Goal: Navigation & Orientation: Find specific page/section

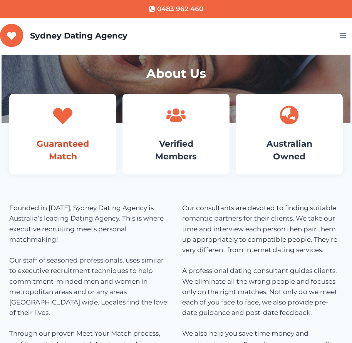
click at [76, 142] on link "Guaranteed Match" at bounding box center [63, 149] width 52 height 23
click at [338, 40] on button "Toggle Menu" at bounding box center [343, 36] width 16 height 12
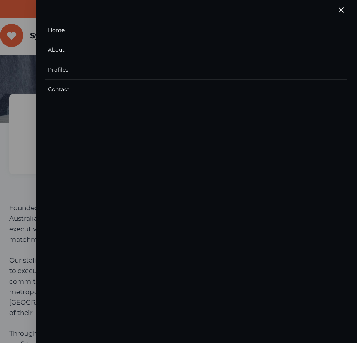
click at [208, 23] on link "Home" at bounding box center [196, 30] width 302 height 20
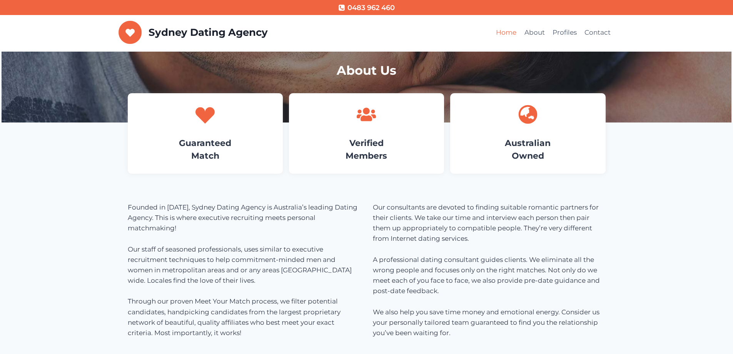
click at [351, 28] on link "Home" at bounding box center [506, 32] width 28 height 18
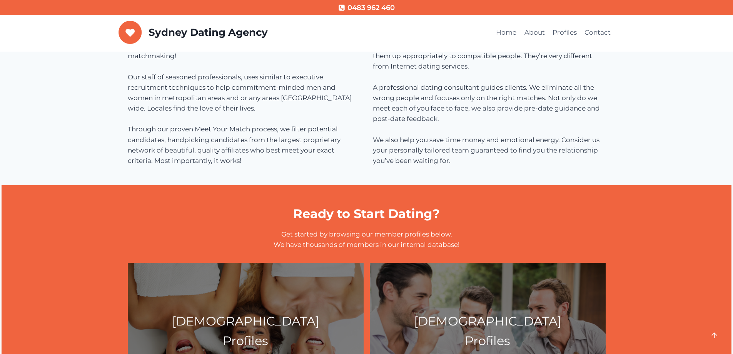
scroll to position [308, 0]
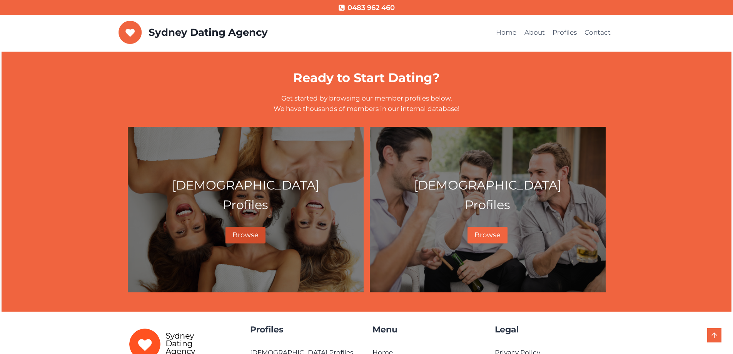
click at [244, 232] on span "Browse" at bounding box center [245, 234] width 26 height 8
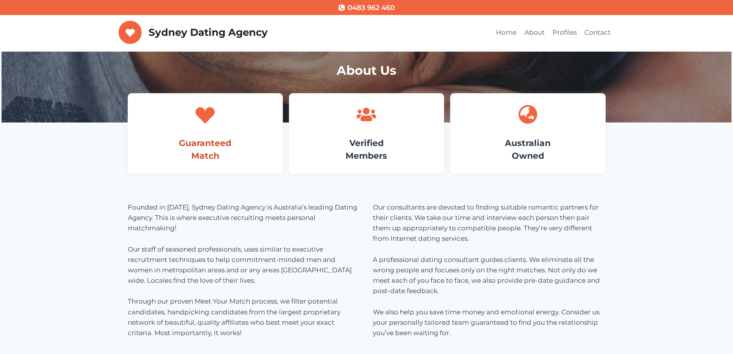
click at [222, 142] on link "Guaranteed Match" at bounding box center [205, 149] width 52 height 23
click at [349, 143] on link "Verified Members" at bounding box center [366, 149] width 42 height 23
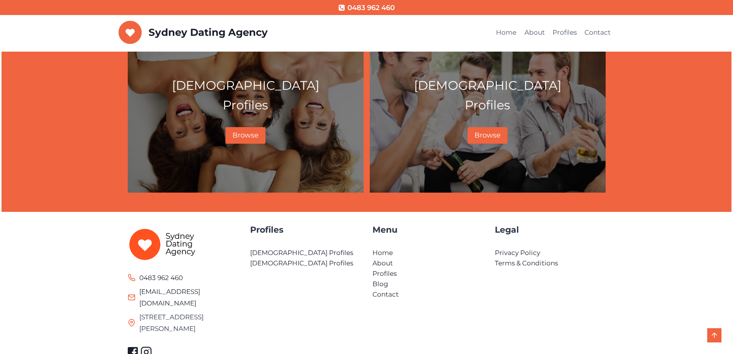
scroll to position [427, 0]
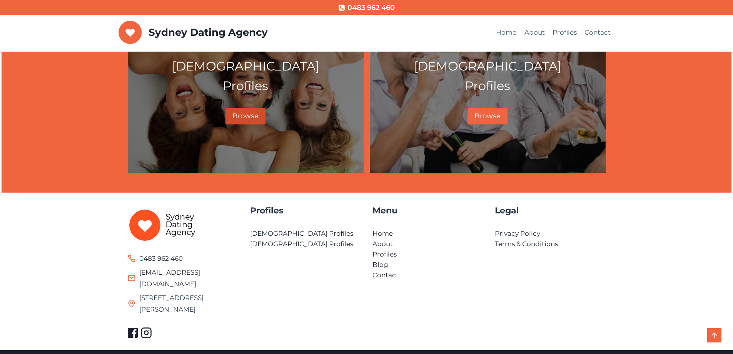
click at [248, 121] on link "Browse" at bounding box center [245, 116] width 40 height 17
